Goal: Transaction & Acquisition: Purchase product/service

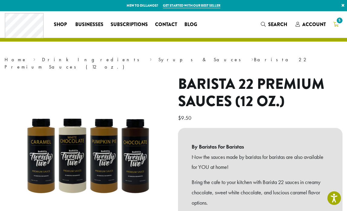
click at [339, 24] on span "5" at bounding box center [340, 20] width 8 height 8
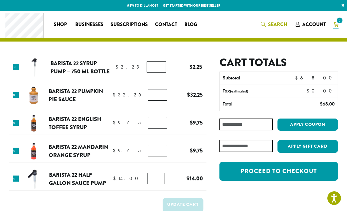
click at [270, 26] on span "Search" at bounding box center [277, 24] width 19 height 7
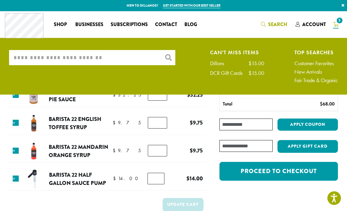
click at [100, 58] on input "What are you searching for?" at bounding box center [92, 57] width 166 height 15
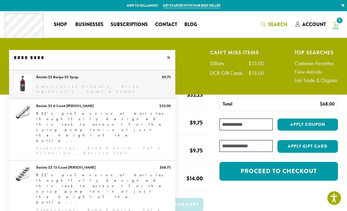
type input "*********"
click at [91, 85] on link "Barista 22 Recipe 22 Syrup" at bounding box center [92, 84] width 166 height 28
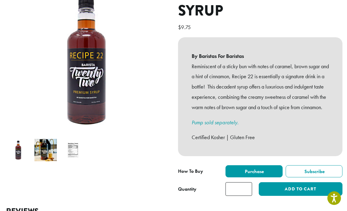
scroll to position [94, 0]
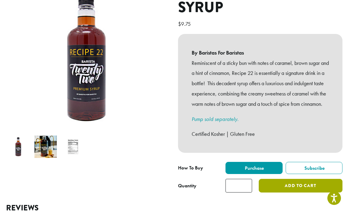
click at [280, 187] on button "Add to cart" at bounding box center [301, 186] width 84 height 14
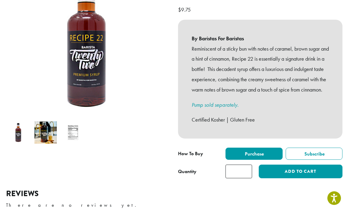
scroll to position [117, 0]
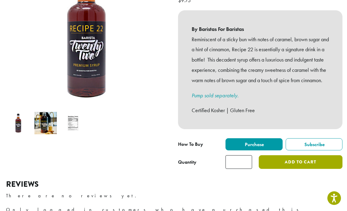
click at [288, 168] on button "Add to cart" at bounding box center [301, 162] width 84 height 14
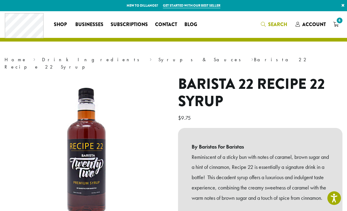
click at [270, 26] on span "Search" at bounding box center [277, 24] width 19 height 7
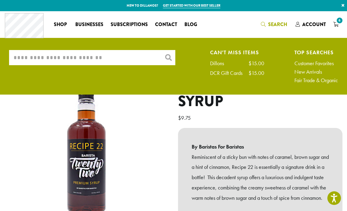
click at [111, 61] on input "What are you searching for?" at bounding box center [92, 57] width 166 height 15
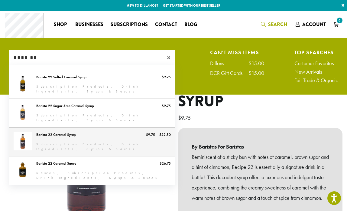
type input "*******"
click at [88, 141] on link "Barista 22 Caramel Syrup" at bounding box center [92, 141] width 166 height 28
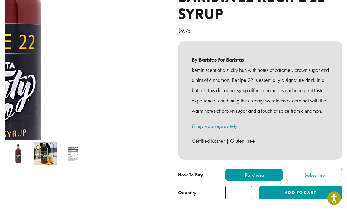
scroll to position [88, 0]
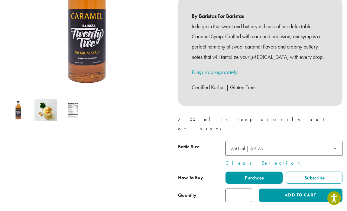
scroll to position [137, 0]
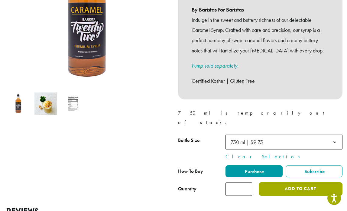
click at [308, 182] on button "Add to cart" at bounding box center [301, 189] width 84 height 14
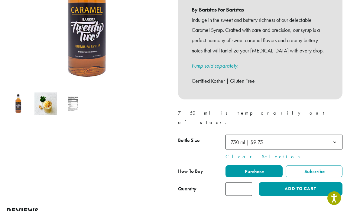
scroll to position [138, 0]
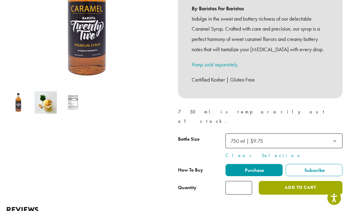
click at [308, 181] on button "Add to cart" at bounding box center [301, 188] width 84 height 14
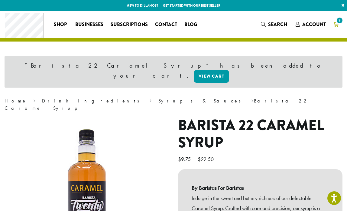
click at [338, 25] on icon "8" at bounding box center [336, 24] width 5 height 5
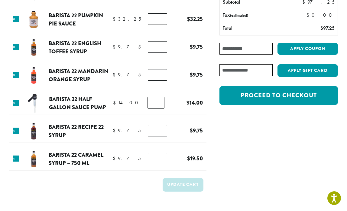
scroll to position [77, 0]
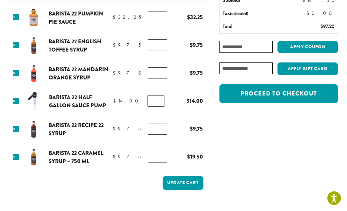
click at [160, 158] on input "*" at bounding box center [157, 157] width 19 height 12
click at [160, 161] on input "*" at bounding box center [157, 157] width 19 height 12
type input "*"
click at [160, 161] on input "*" at bounding box center [157, 157] width 19 height 12
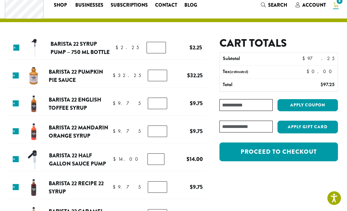
scroll to position [6, 0]
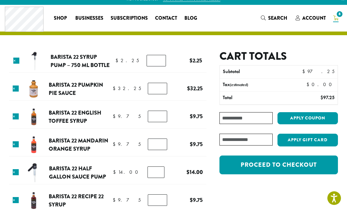
click at [164, 59] on input "*" at bounding box center [156, 61] width 19 height 12
click at [162, 59] on input "*" at bounding box center [156, 61] width 19 height 12
type input "*"
click at [162, 59] on input "*" at bounding box center [156, 61] width 19 height 12
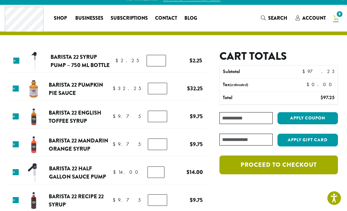
click at [273, 164] on link "Proceed to checkout" at bounding box center [279, 164] width 119 height 19
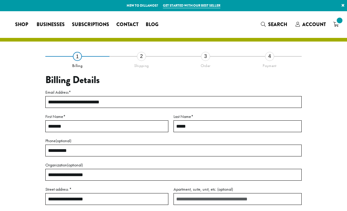
select select "**"
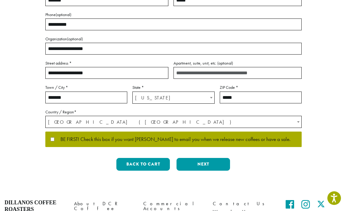
scroll to position [127, 0]
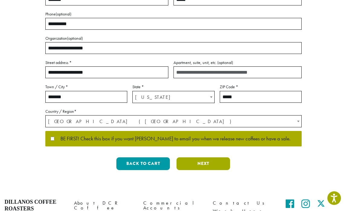
click at [197, 161] on button "Next" at bounding box center [204, 163] width 54 height 13
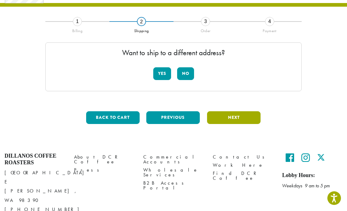
scroll to position [35, 0]
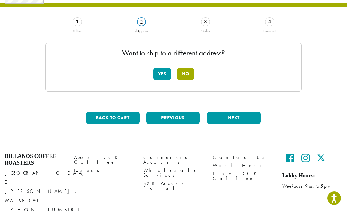
click at [189, 73] on button "No" at bounding box center [185, 73] width 17 height 13
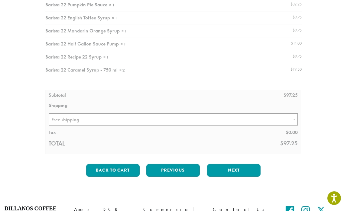
scroll to position [101, 0]
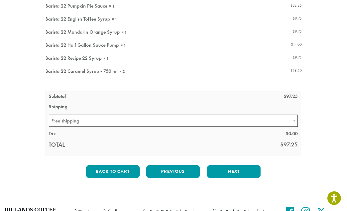
click at [294, 120] on div at bounding box center [173, 71] width 257 height 168
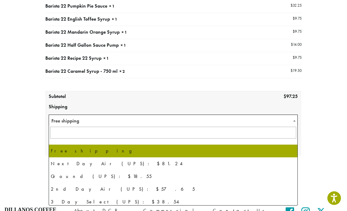
click at [294, 120] on b at bounding box center [295, 121] width 2 height 2
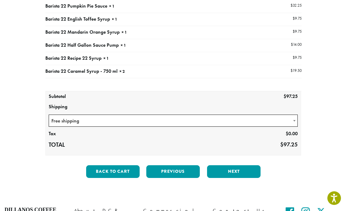
click at [315, 121] on div "**********" at bounding box center [173, 69] width 329 height 228
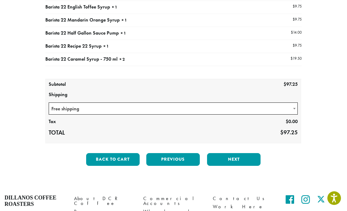
scroll to position [119, 0]
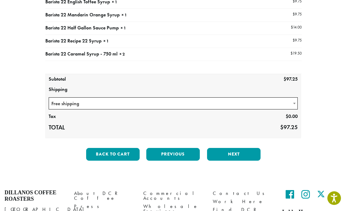
click at [294, 104] on b at bounding box center [295, 104] width 2 height 2
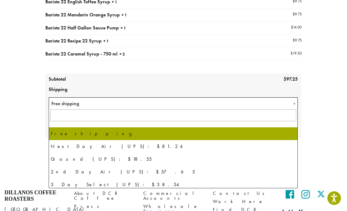
click at [314, 125] on div "**********" at bounding box center [173, 51] width 329 height 228
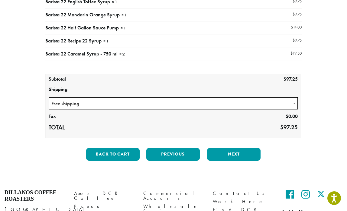
scroll to position [152, 0]
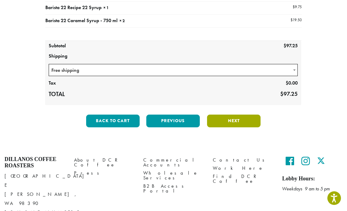
click at [238, 117] on button "Next" at bounding box center [234, 120] width 54 height 13
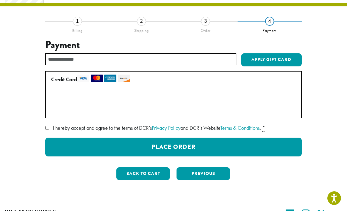
scroll to position [35, 0]
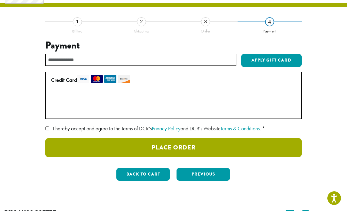
click at [173, 149] on button "Place Order" at bounding box center [173, 147] width 257 height 19
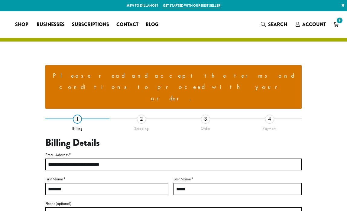
select select "**"
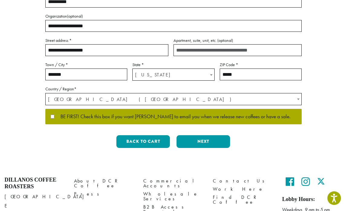
scroll to position [219, 0]
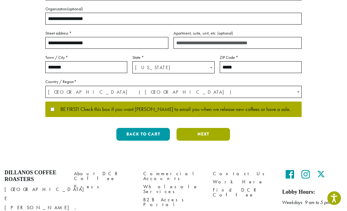
click at [202, 128] on button "Next" at bounding box center [204, 134] width 54 height 13
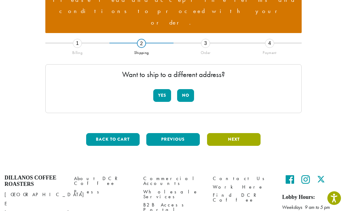
scroll to position [74, 0]
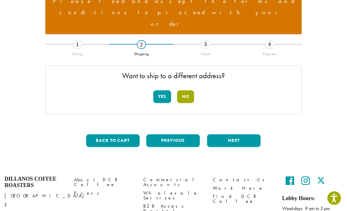
click at [182, 90] on button "No" at bounding box center [185, 96] width 17 height 13
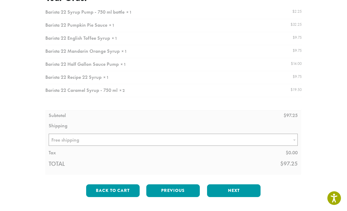
scroll to position [150, 0]
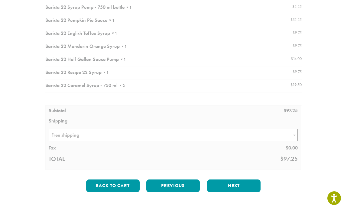
click at [233, 112] on div at bounding box center [173, 85] width 257 height 168
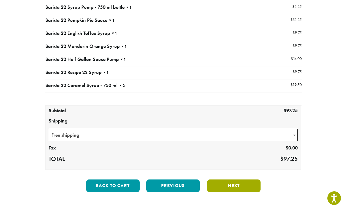
click at [235, 179] on button "Next" at bounding box center [234, 185] width 54 height 13
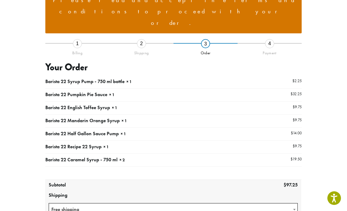
scroll to position [74, 0]
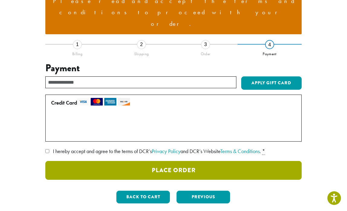
click at [189, 161] on button "Place Order" at bounding box center [173, 170] width 257 height 19
